Goal: Task Accomplishment & Management: Manage account settings

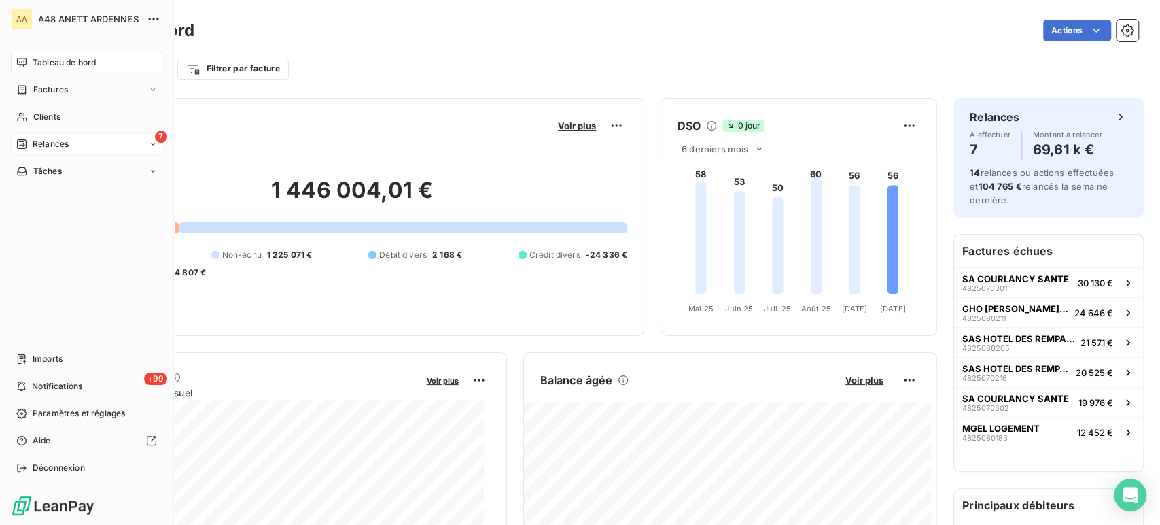
click at [33, 141] on span "Relances" at bounding box center [51, 144] width 36 height 12
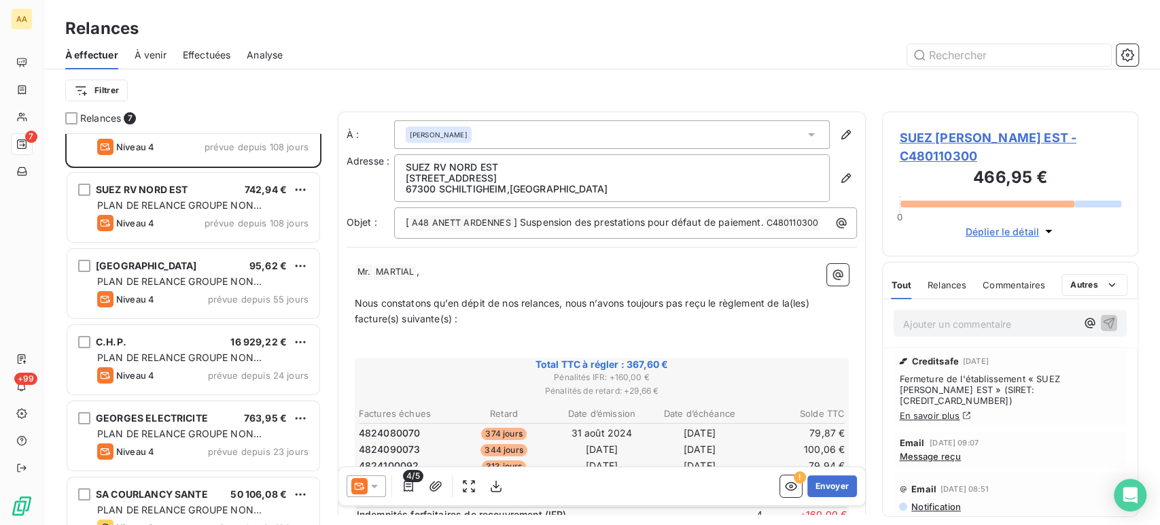
scroll to position [141, 0]
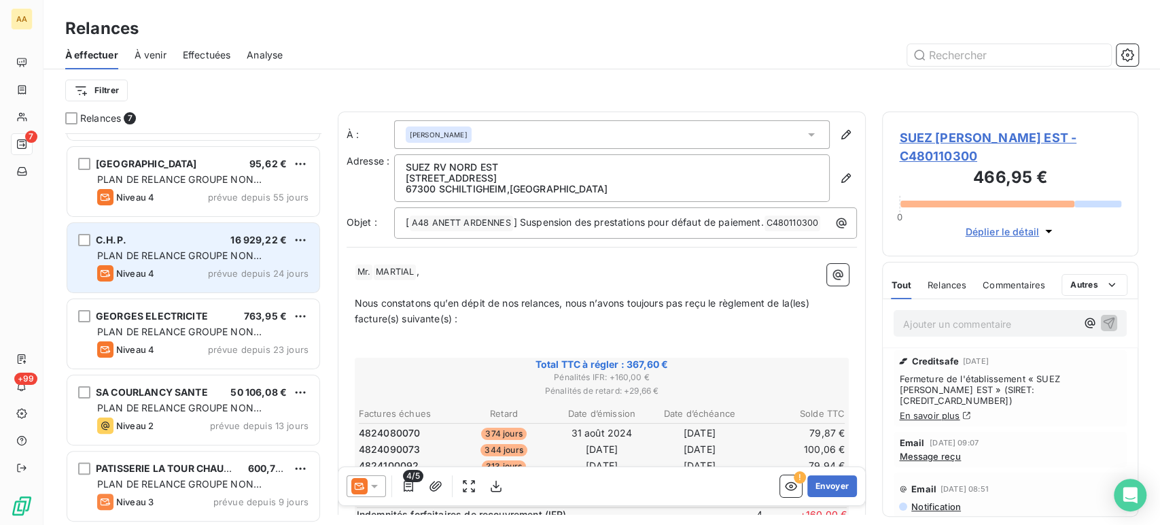
click at [177, 260] on span "PLAN DE RELANCE GROUPE NON AUTOMATIQUE" at bounding box center [179, 262] width 165 height 25
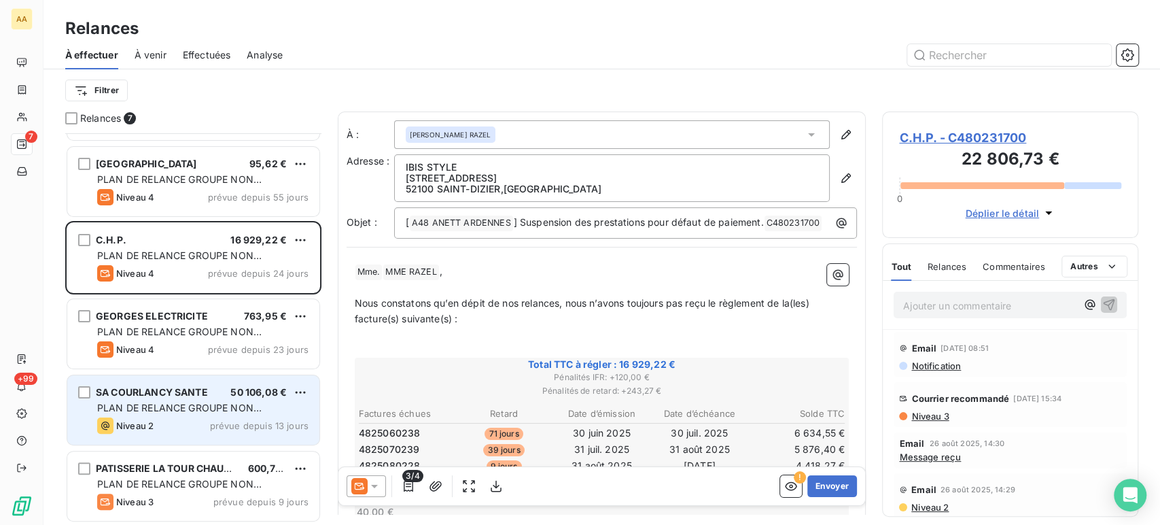
click at [154, 416] on div "SA COURLANCY SANTE 50 106,08 € PLAN DE RELANCE GROUPE NON AUTOMATIQUE Niveau 2 …" at bounding box center [193, 409] width 252 height 69
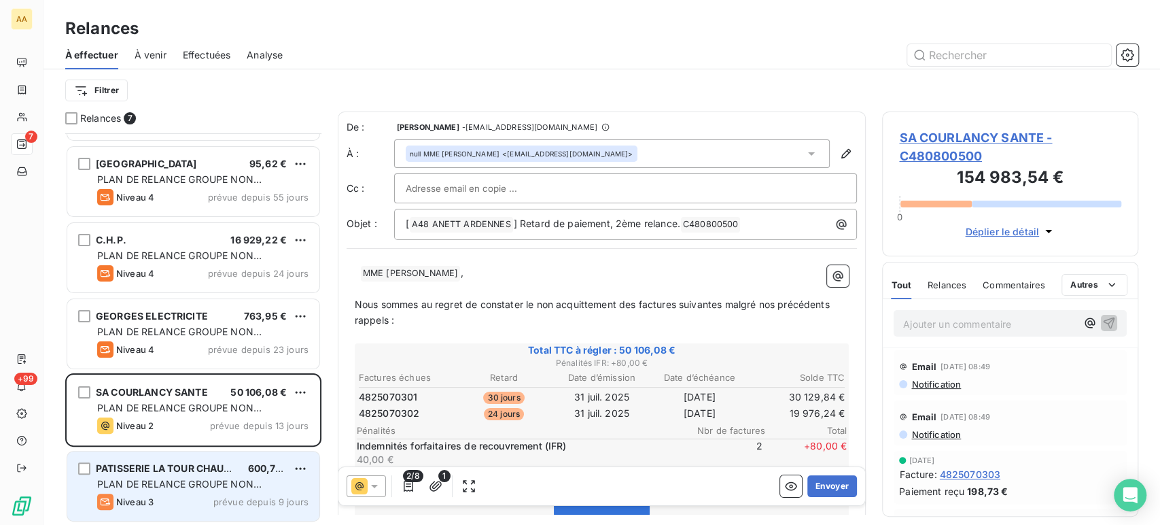
click at [139, 492] on div "PATISSERIE LA TOUR CHAUSSEE 600,77 € PLAN DE RELANCE GROUPE NON AUTOMATIQUE Niv…" at bounding box center [193, 485] width 252 height 69
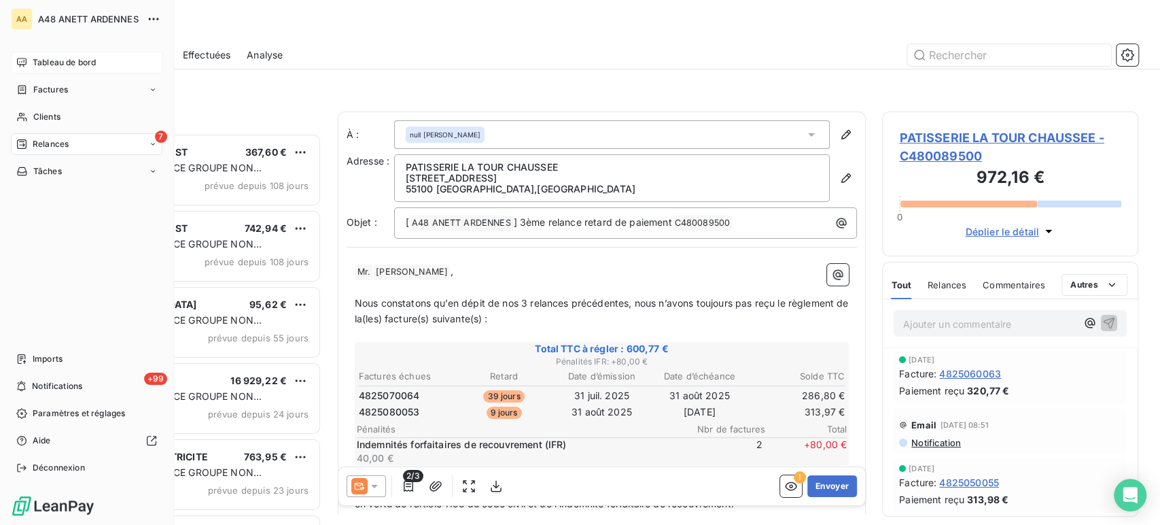
click at [39, 60] on span "Tableau de bord" at bounding box center [64, 62] width 63 height 12
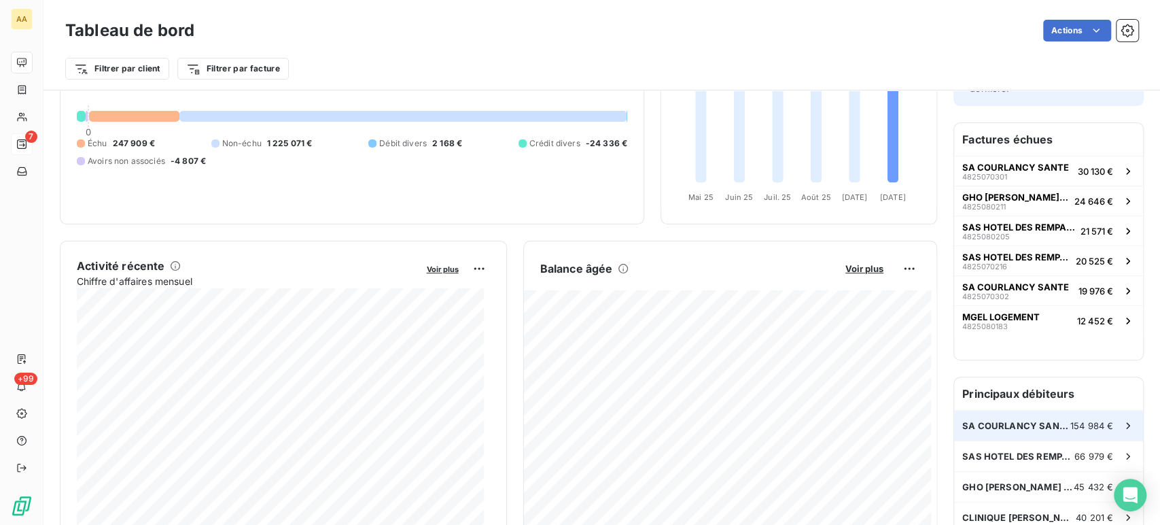
scroll to position [76, 0]
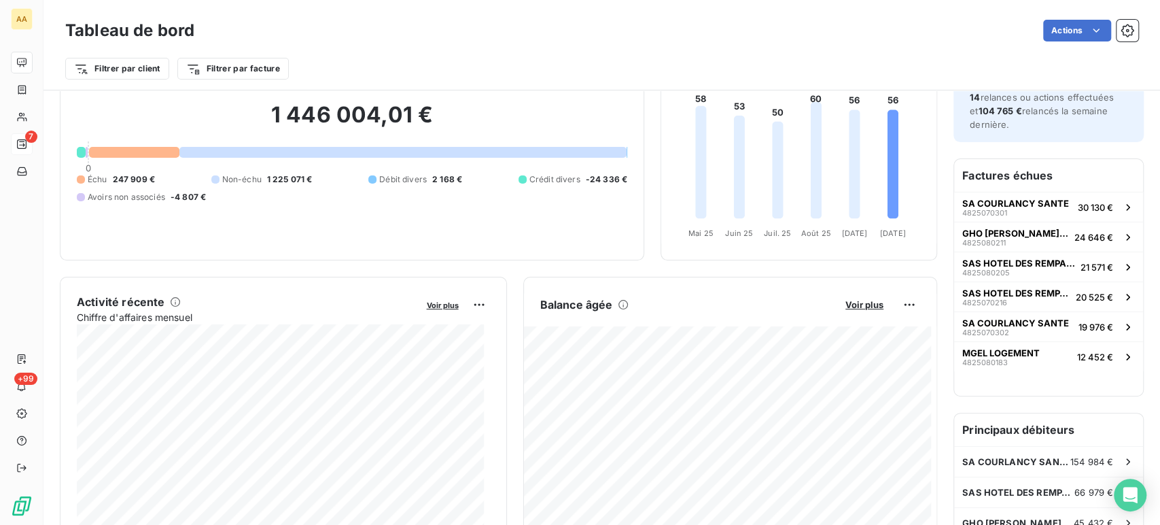
click at [1002, 182] on h6 "Factures échues" at bounding box center [1048, 175] width 189 height 33
click at [1007, 349] on span "MGEL LOGEMENT" at bounding box center [1002, 352] width 78 height 11
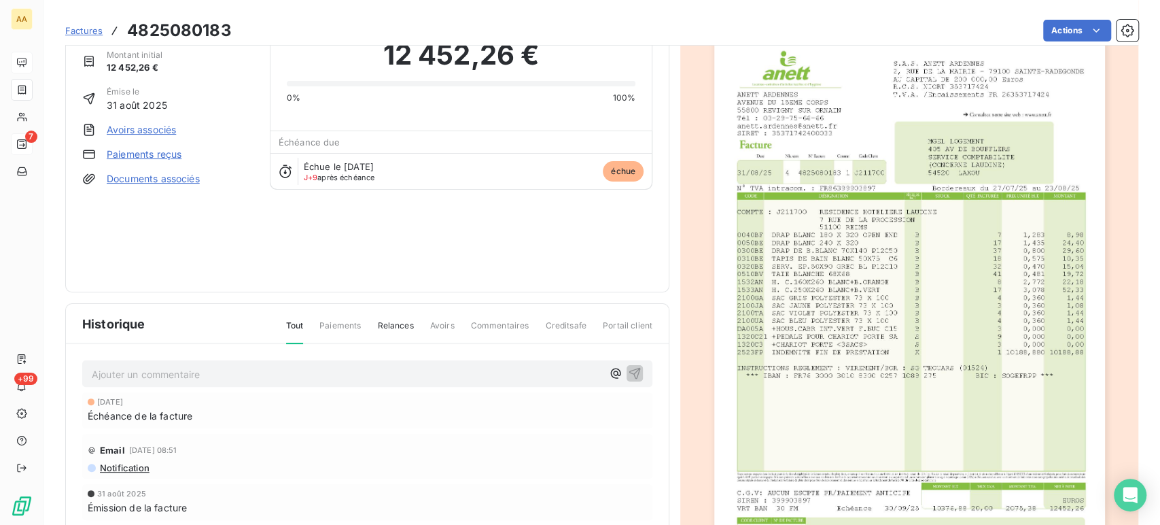
scroll to position [155, 0]
